Goal: Contribute content: Contribute content

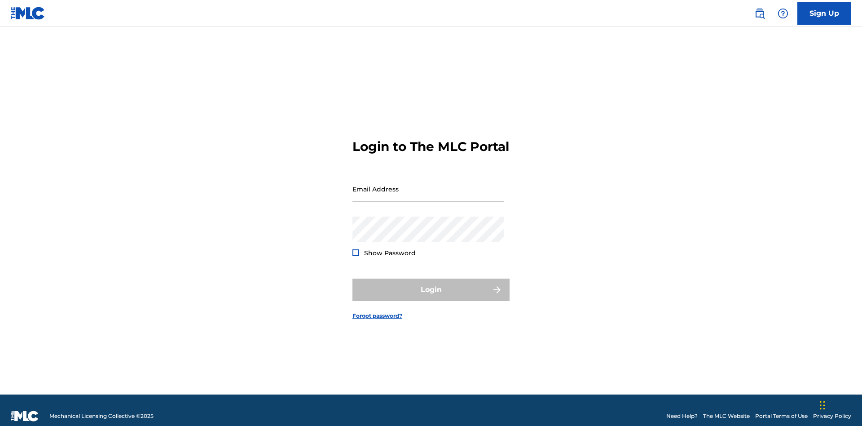
scroll to position [12, 0]
click at [429, 185] on input "Email Address" at bounding box center [429, 189] width 152 height 26
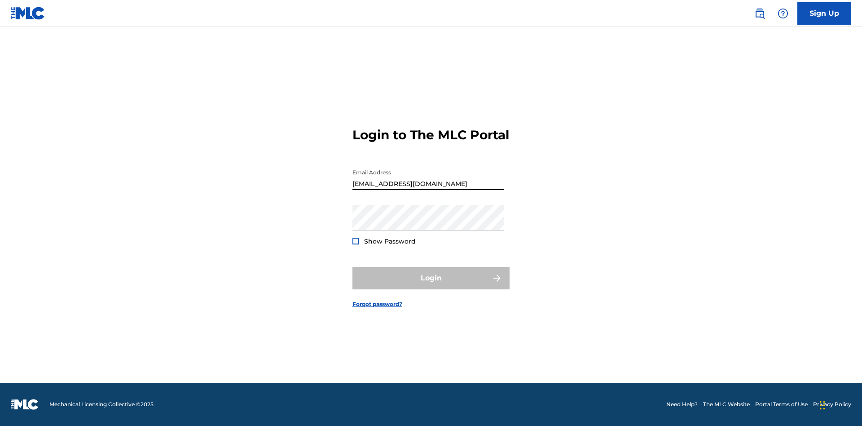
type input "Duke.McTesterson@gmail.com"
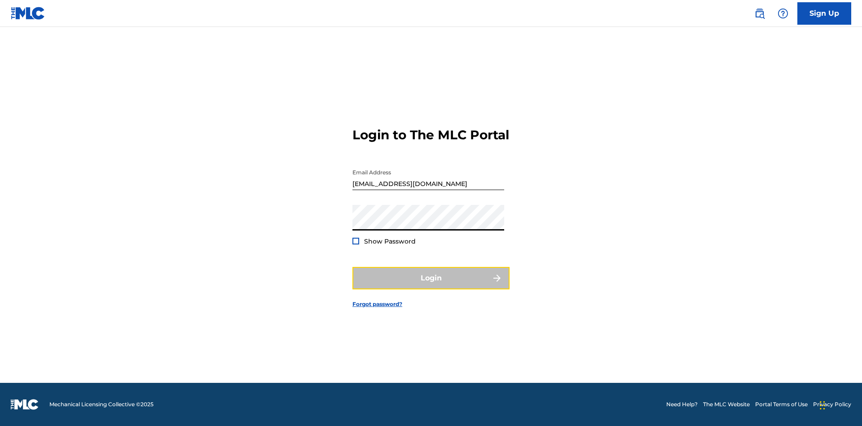
click at [431, 286] on button "Login" at bounding box center [431, 278] width 157 height 22
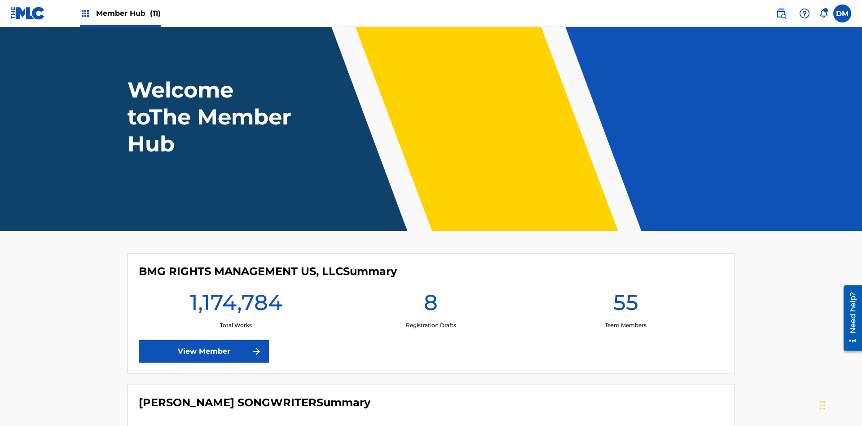
click at [128, 13] on span "Member Hub (11)" at bounding box center [128, 13] width 65 height 10
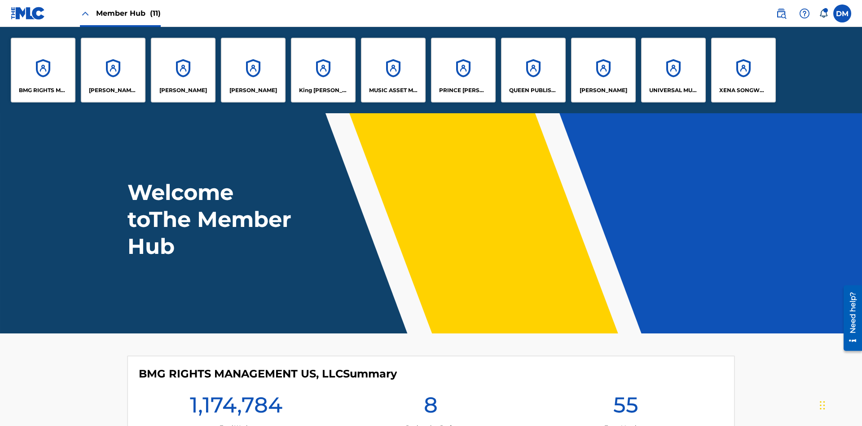
scroll to position [32, 0]
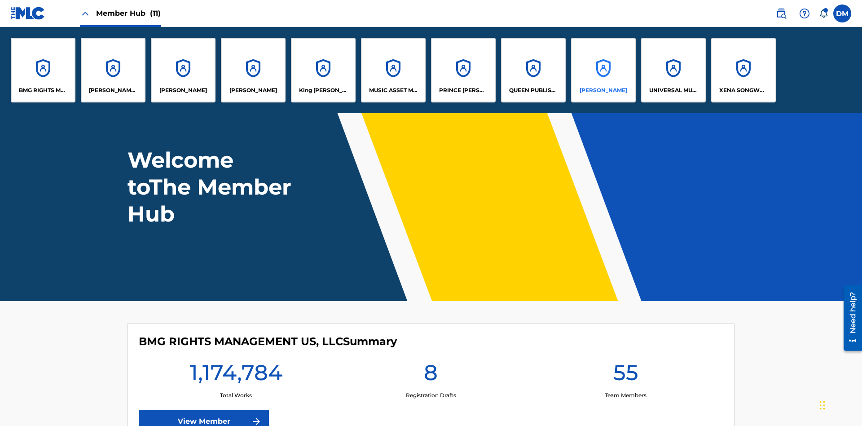
click at [603, 90] on p "RONALD MCTESTERSON" at bounding box center [604, 90] width 48 height 8
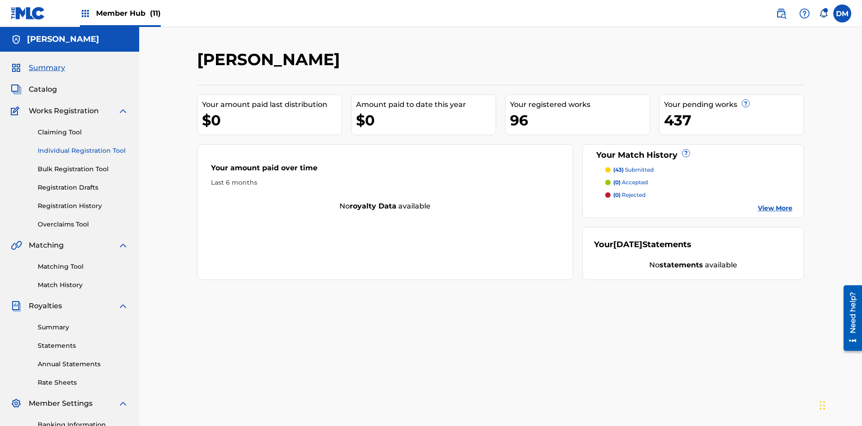
click at [83, 146] on link "Individual Registration Tool" at bounding box center [83, 150] width 91 height 9
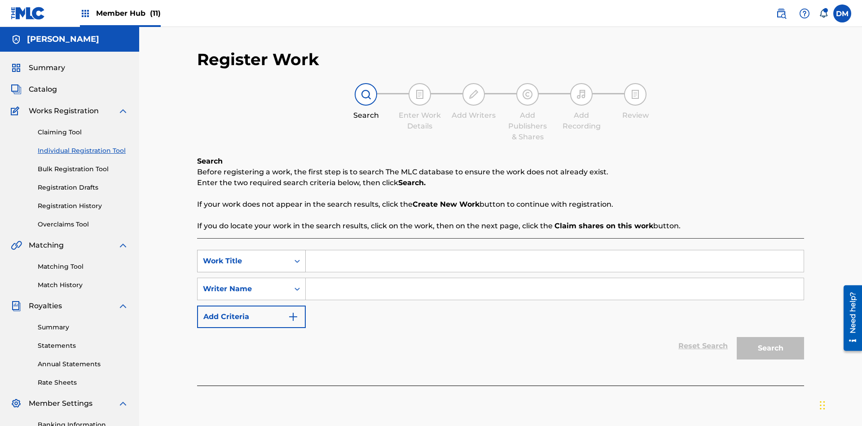
click at [243, 256] on div "Work Title" at bounding box center [243, 261] width 81 height 11
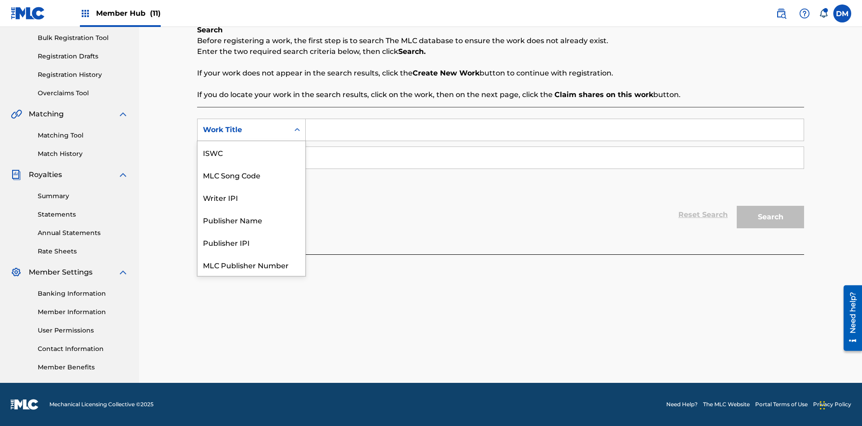
scroll to position [22, 0]
click at [252, 152] on div "MLC Song Code" at bounding box center [252, 152] width 108 height 22
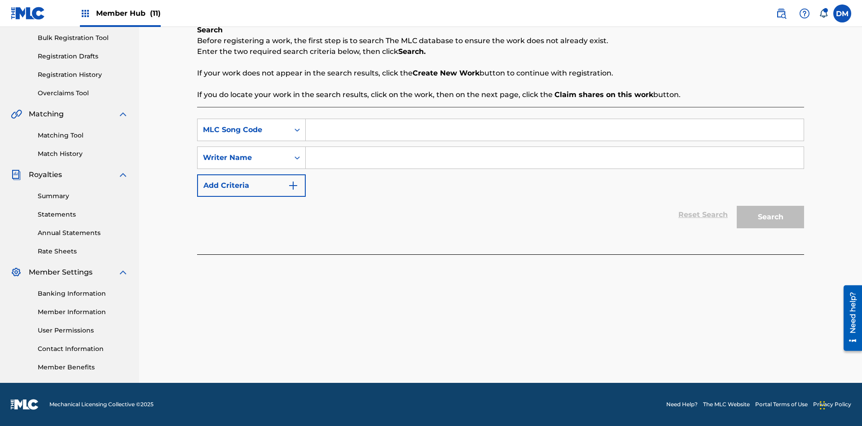
click at [555, 130] on input "Search Form" at bounding box center [555, 130] width 498 height 22
type input "MA9XWG"
click at [555, 158] on input "Search Form" at bounding box center [555, 158] width 498 height 22
type input "ALVIN DEGUZMAN"
click at [771, 217] on button "Search" at bounding box center [770, 217] width 67 height 22
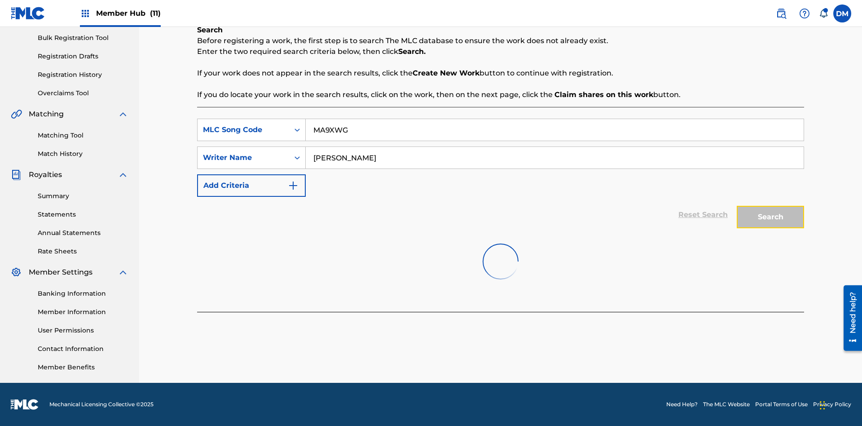
click at [771, 217] on button "Search" at bounding box center [770, 217] width 67 height 22
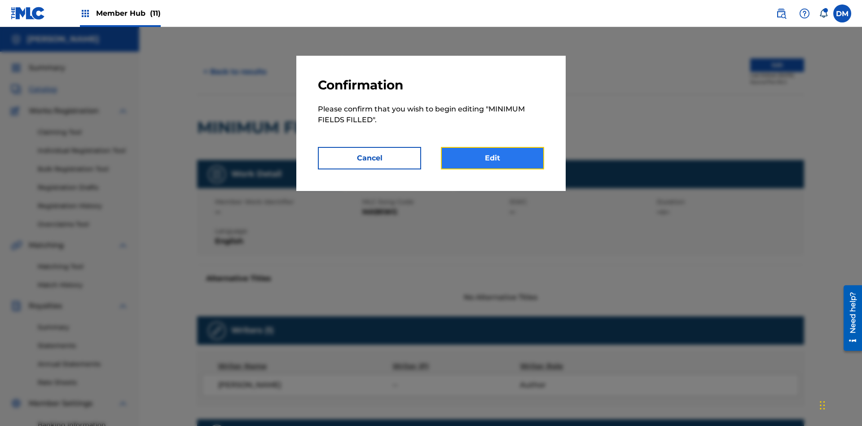
click at [493, 158] on link "Edit" at bounding box center [492, 158] width 103 height 22
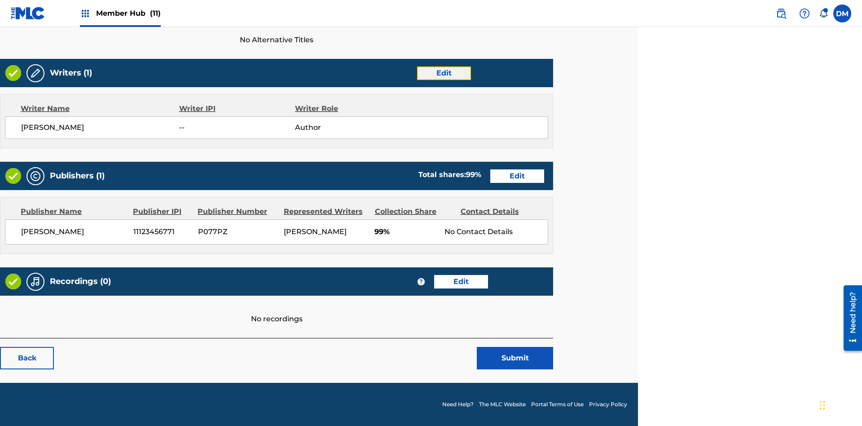
click at [444, 73] on link "Edit" at bounding box center [444, 72] width 54 height 13
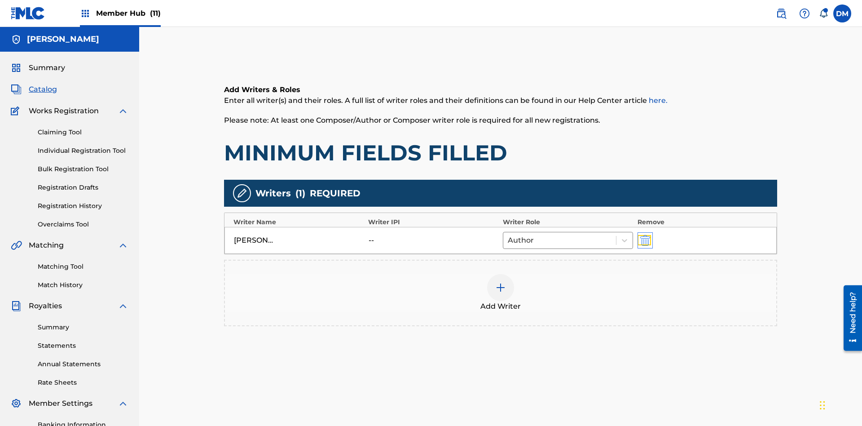
click at [641, 235] on img "submit" at bounding box center [646, 240] width 10 height 11
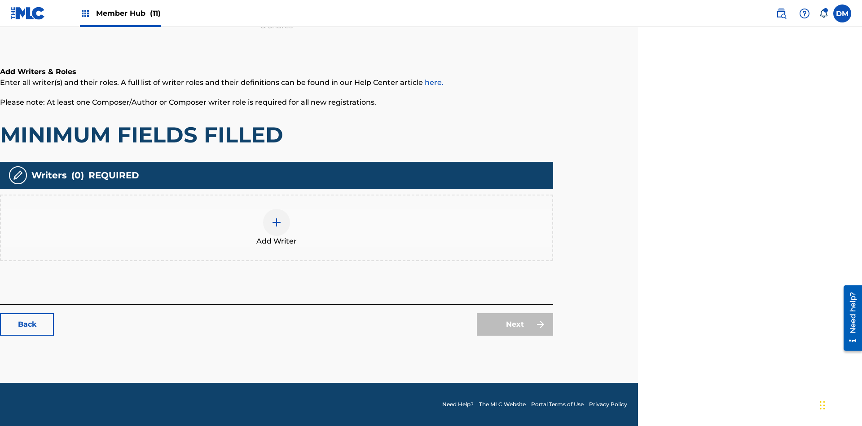
click at [277, 227] on img at bounding box center [276, 222] width 11 height 11
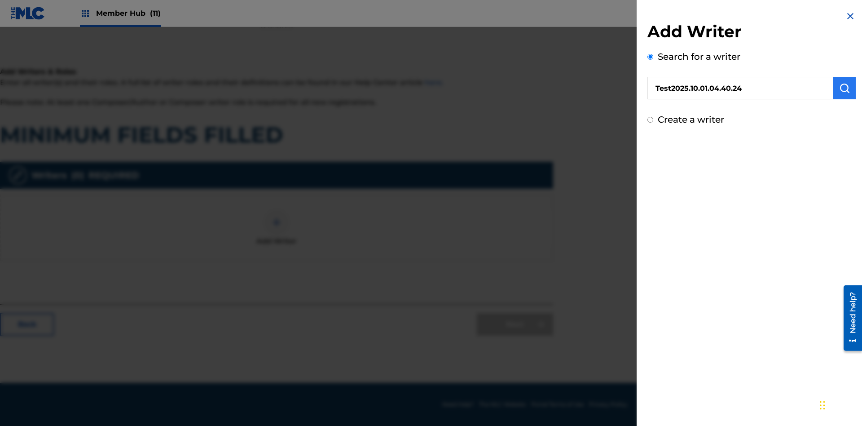
type input "Test2025.10.01.04.40.24"
click at [845, 88] on img "submit" at bounding box center [845, 88] width 11 height 11
click at [651, 135] on input "Create a writer" at bounding box center [651, 132] width 6 height 6
radio input "false"
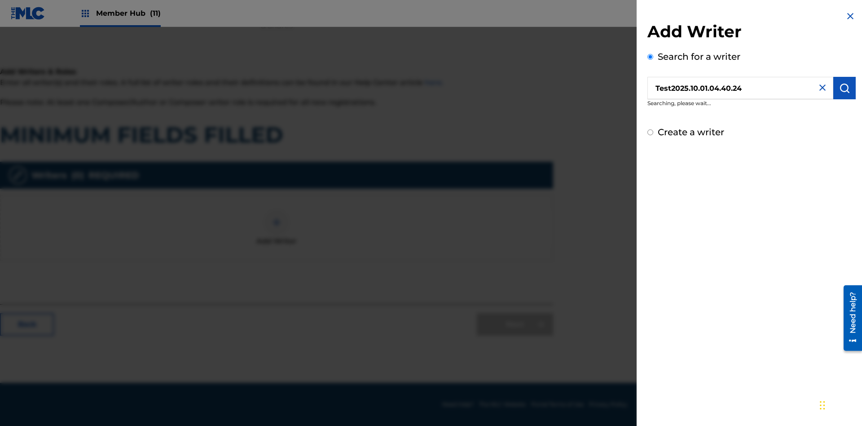
radio input "true"
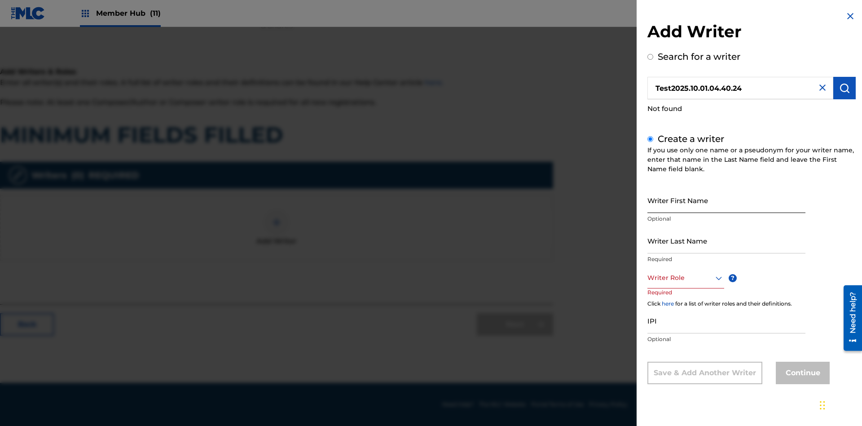
click at [727, 200] on input "Writer First Name" at bounding box center [727, 200] width 158 height 26
type input "Test2025.10.01.04.40.24"
click at [727, 240] on input "Writer Last Name" at bounding box center [727, 241] width 158 height 26
type input "Test2025.10.01.04.40.25"
click at [685, 278] on div at bounding box center [686, 277] width 77 height 11
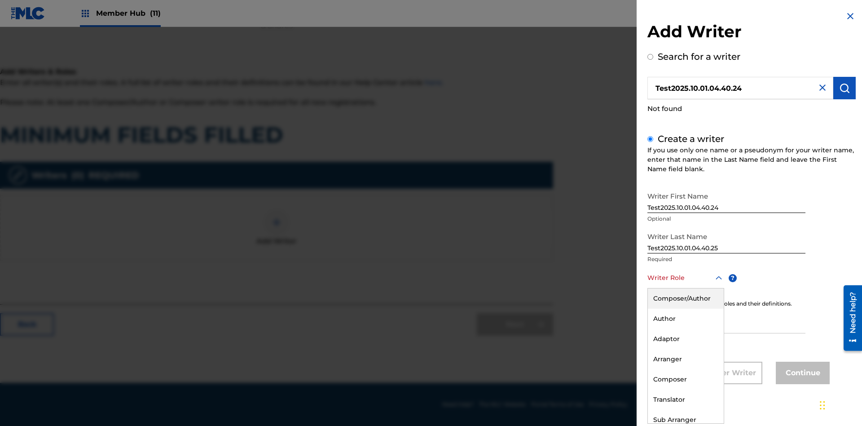
click at [685, 339] on div "Adaptor" at bounding box center [686, 339] width 76 height 20
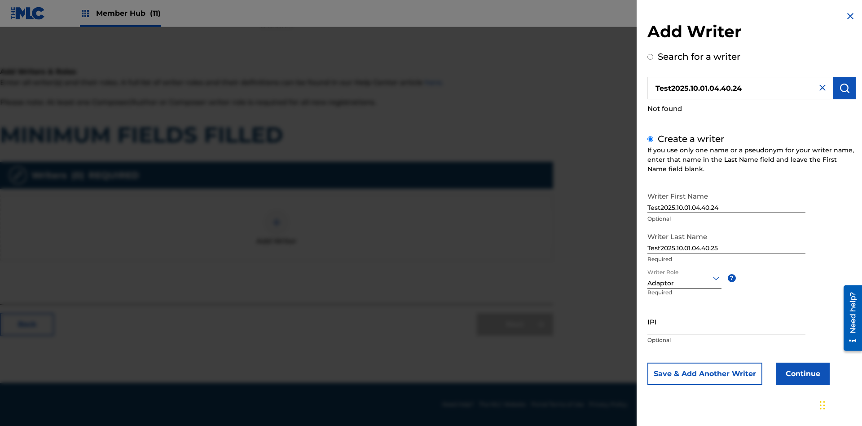
click at [727, 321] on input "IPI" at bounding box center [727, 322] width 158 height 26
type input "595839777"
click at [802, 373] on button "Continue" at bounding box center [803, 373] width 54 height 22
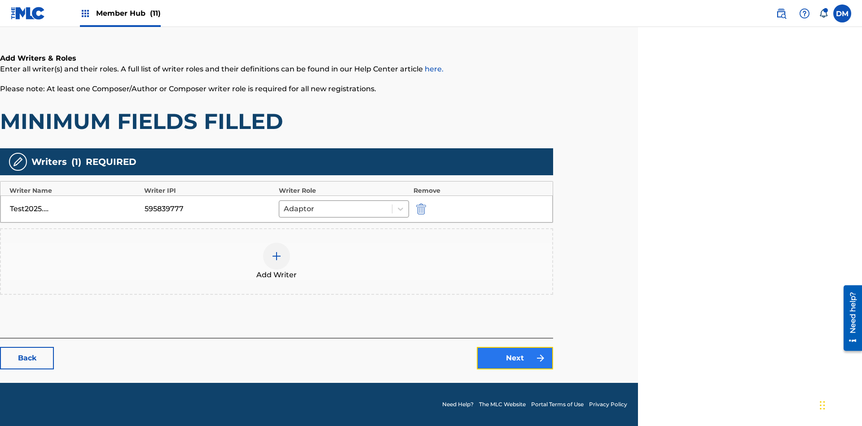
click at [515, 358] on link "Next" at bounding box center [515, 358] width 76 height 22
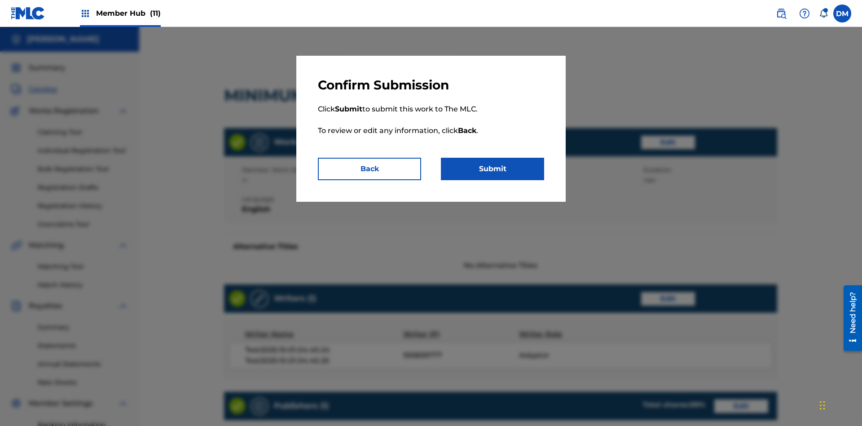
scroll to position [230, 224]
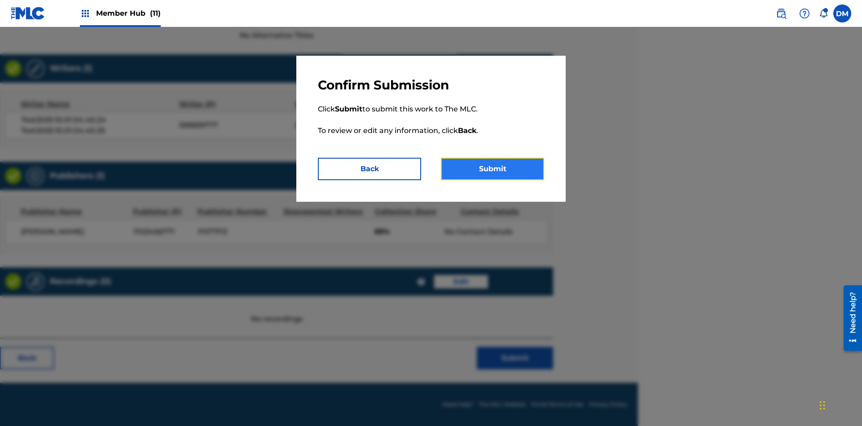
click at [493, 169] on button "Submit" at bounding box center [492, 169] width 103 height 22
